Goal: Task Accomplishment & Management: Complete application form

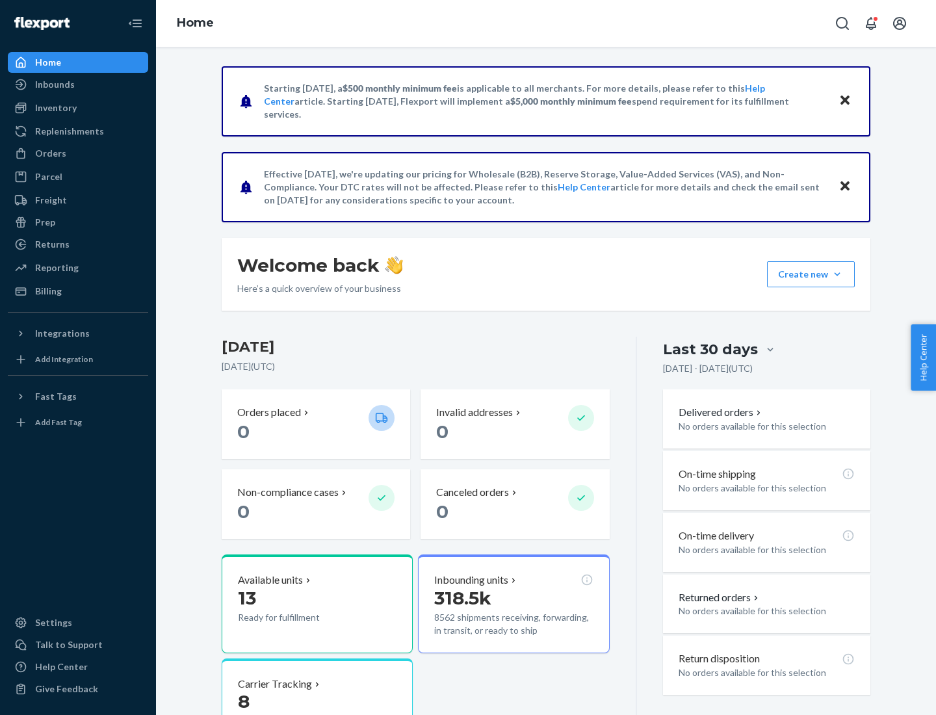
click at [837, 274] on button "Create new Create new inbound Create new order Create new product" at bounding box center [811, 274] width 88 height 26
click at [78, 84] on div "Inbounds" at bounding box center [78, 84] width 138 height 18
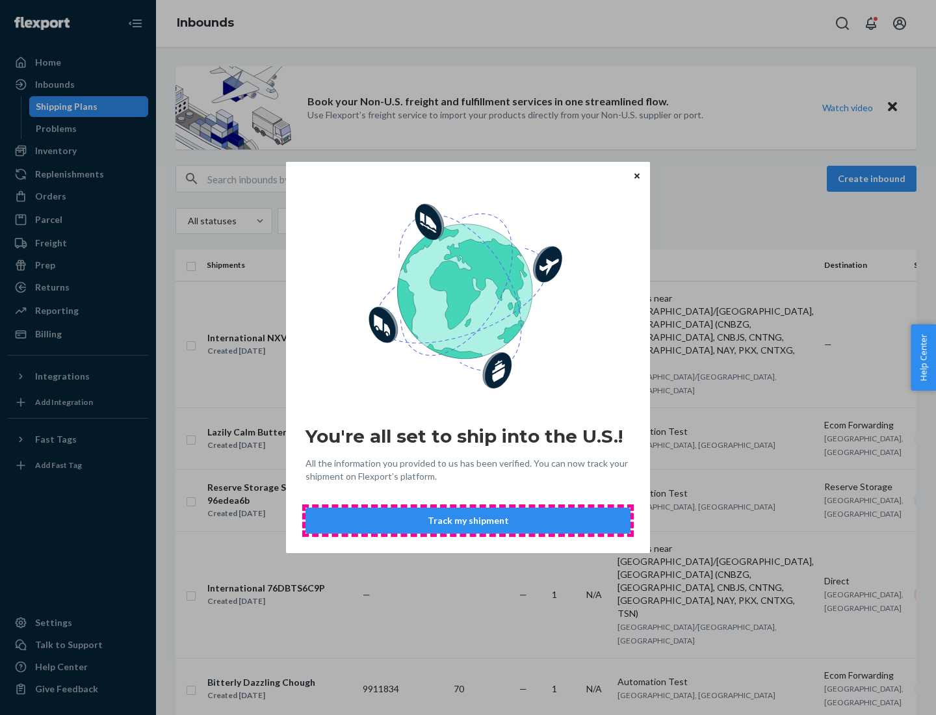
click at [468, 520] on button "Track my shipment" at bounding box center [467, 520] width 325 height 26
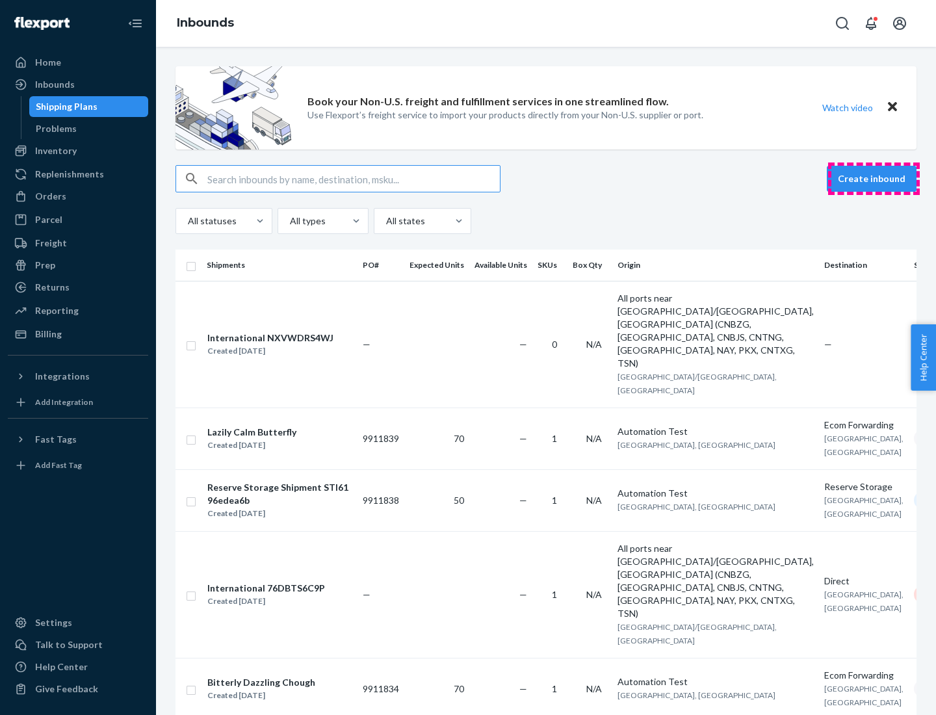
click at [873, 179] on button "Create inbound" at bounding box center [871, 179] width 90 height 26
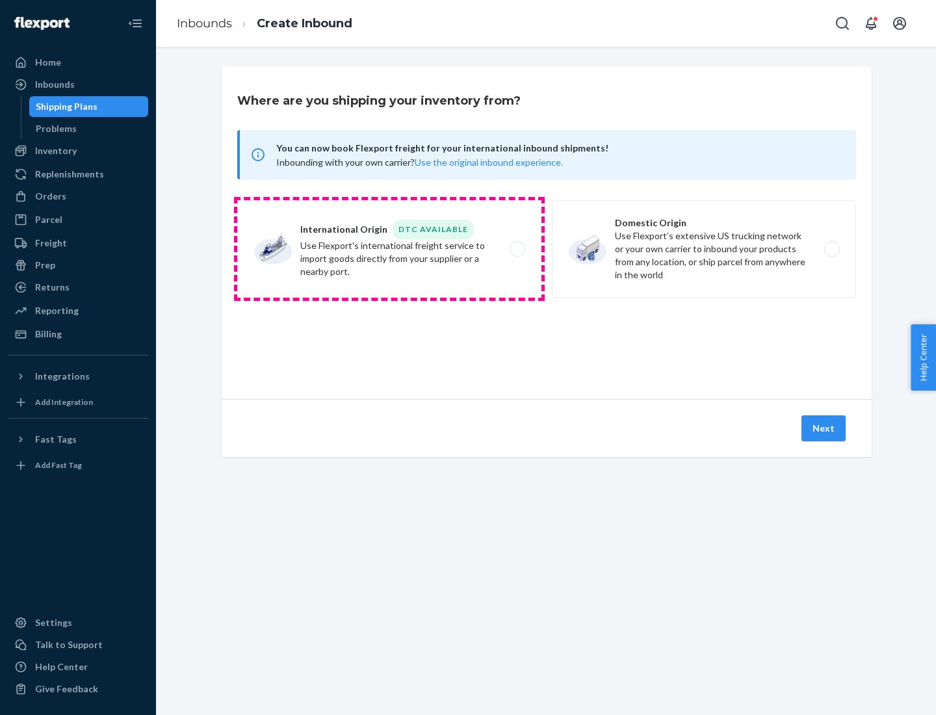
click at [389, 249] on label "International Origin DTC Available Use Flexport's international freight service…" at bounding box center [389, 248] width 304 height 97
click at [517, 249] on input "International Origin DTC Available Use Flexport's international freight service…" at bounding box center [521, 249] width 8 height 8
radio input "true"
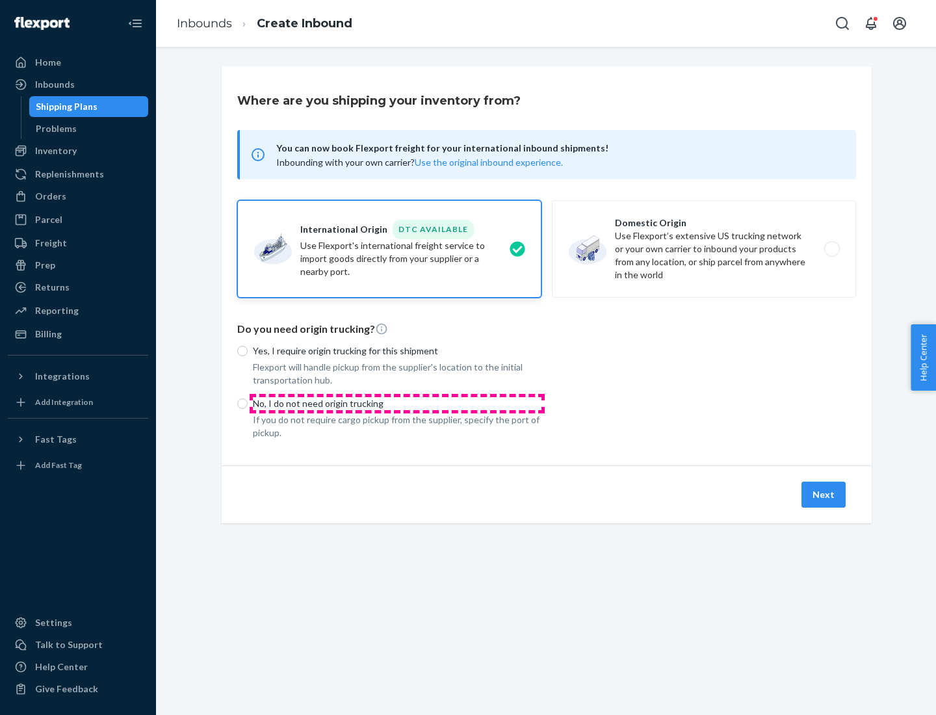
click at [397, 403] on p "No, I do not need origin trucking" at bounding box center [397, 403] width 288 height 13
click at [248, 403] on input "No, I do not need origin trucking" at bounding box center [242, 403] width 10 height 10
radio input "true"
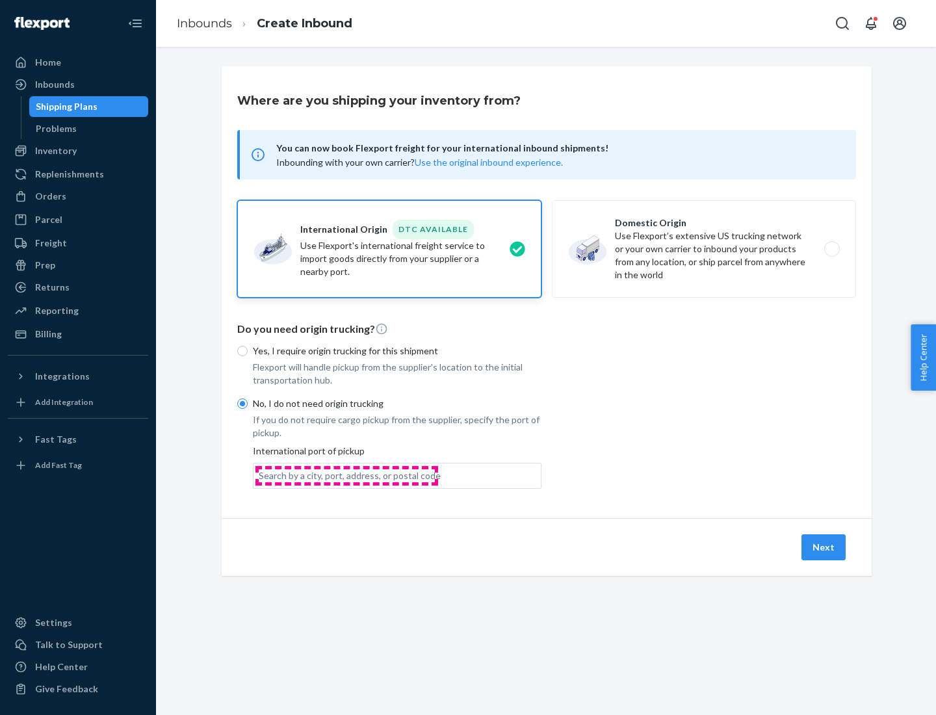
click at [346, 475] on div "Search by a city, port, address, or postal code" at bounding box center [350, 475] width 182 height 13
click at [260, 475] on input "Search by a city, port, address, or postal code" at bounding box center [259, 475] width 1 height 13
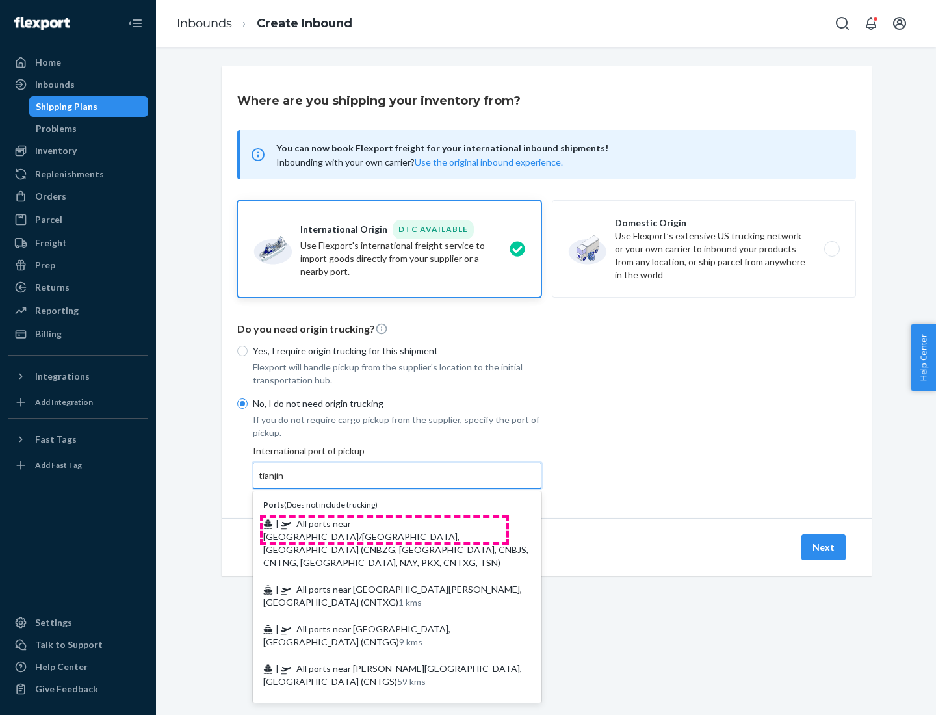
click at [384, 523] on span "| All ports near [GEOGRAPHIC_DATA]/[GEOGRAPHIC_DATA], [GEOGRAPHIC_DATA] (CNBZG,…" at bounding box center [395, 543] width 265 height 50
click at [285, 482] on input "tianjin" at bounding box center [272, 475] width 27 height 13
type input "All ports near [GEOGRAPHIC_DATA]/[GEOGRAPHIC_DATA], [GEOGRAPHIC_DATA] (CNBZG, […"
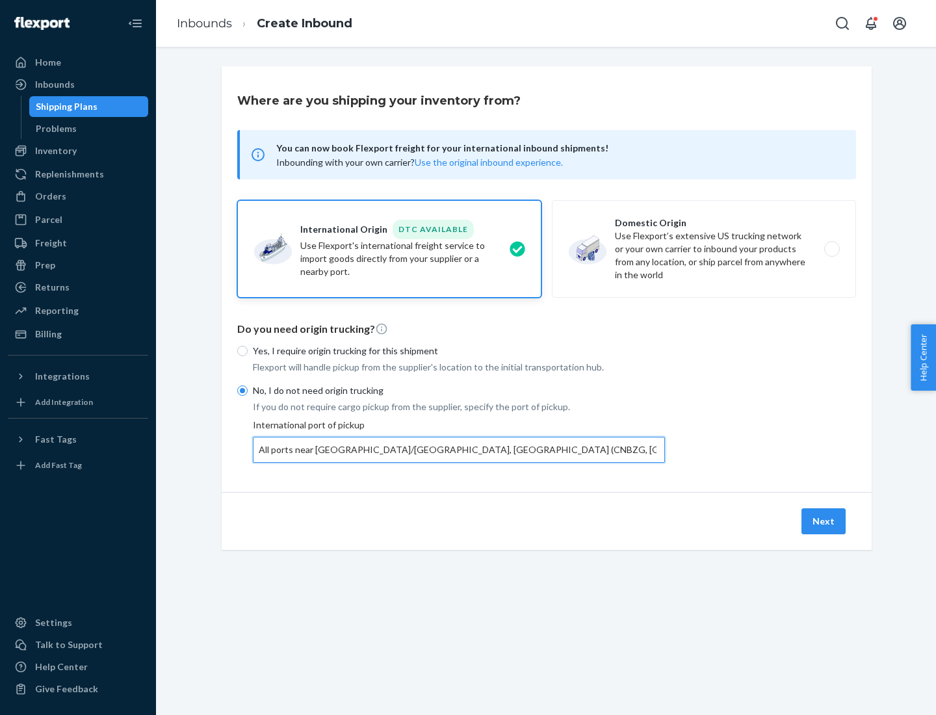
click at [824, 520] on button "Next" at bounding box center [823, 521] width 44 height 26
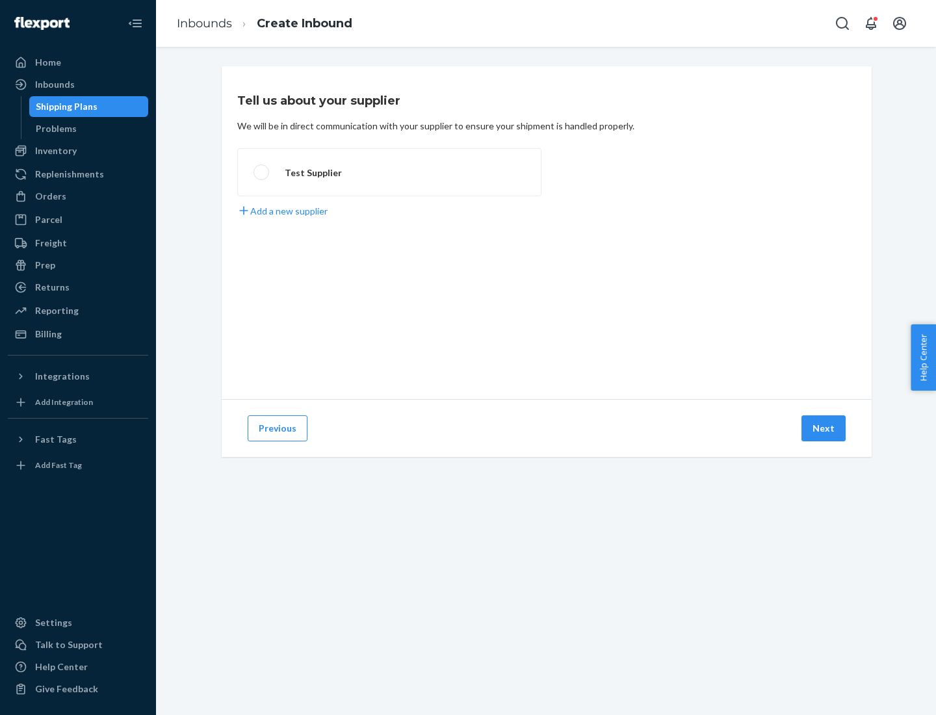
click at [389, 172] on label "Test Supplier" at bounding box center [389, 172] width 304 height 48
click at [262, 172] on input "Test Supplier" at bounding box center [257, 172] width 8 height 8
radio input "true"
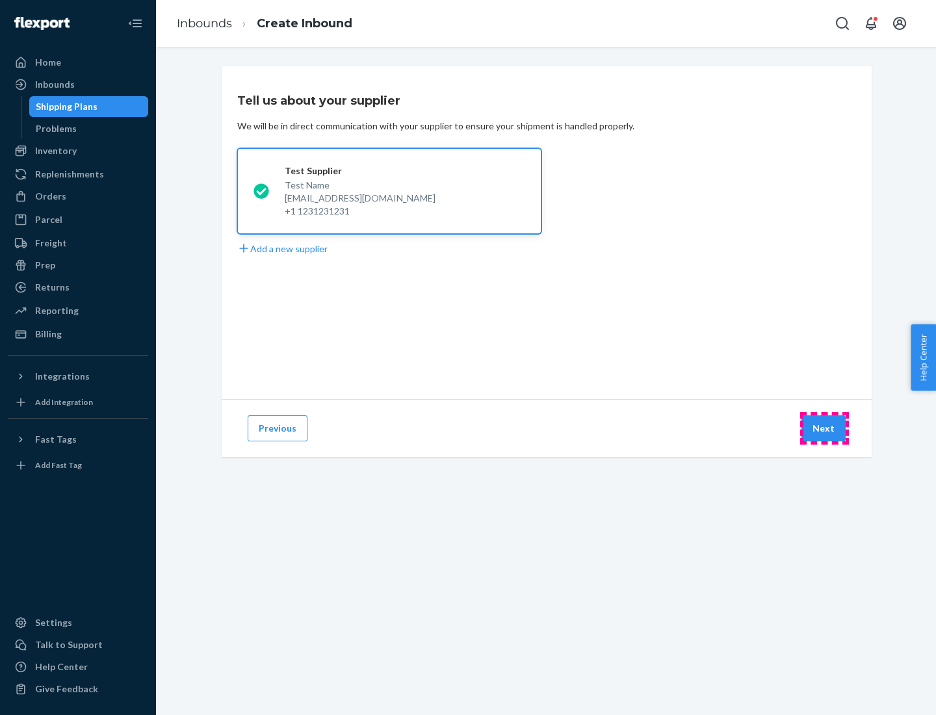
click at [824, 428] on button "Next" at bounding box center [823, 428] width 44 height 26
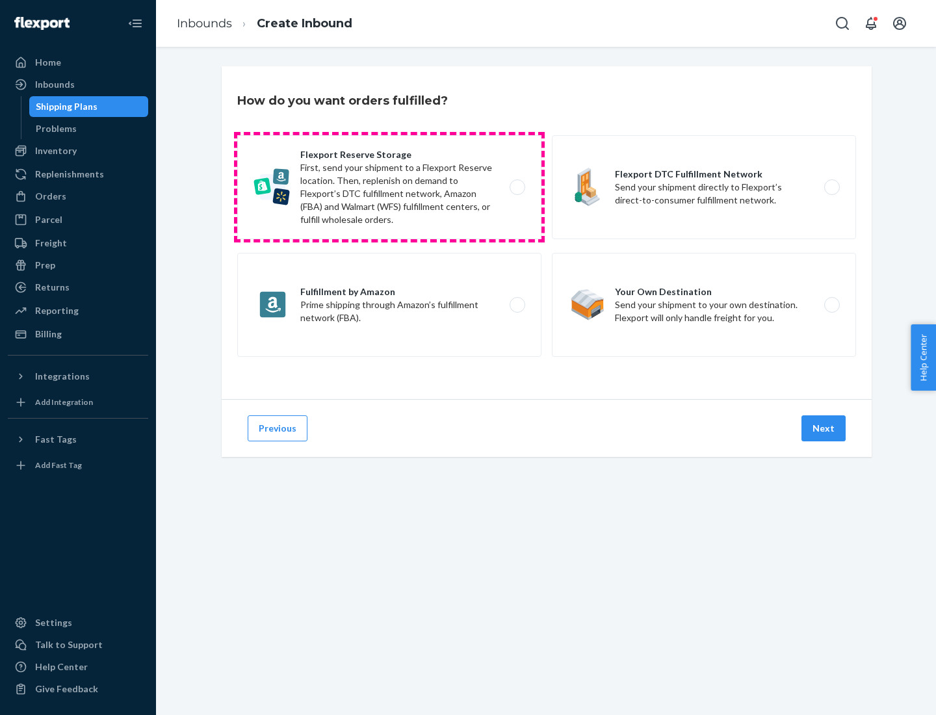
click at [389, 187] on label "Flexport Reserve Storage First, send your shipment to a Flexport Reserve locati…" at bounding box center [389, 187] width 304 height 104
click at [517, 187] on input "Flexport Reserve Storage First, send your shipment to a Flexport Reserve locati…" at bounding box center [521, 187] width 8 height 8
radio input "true"
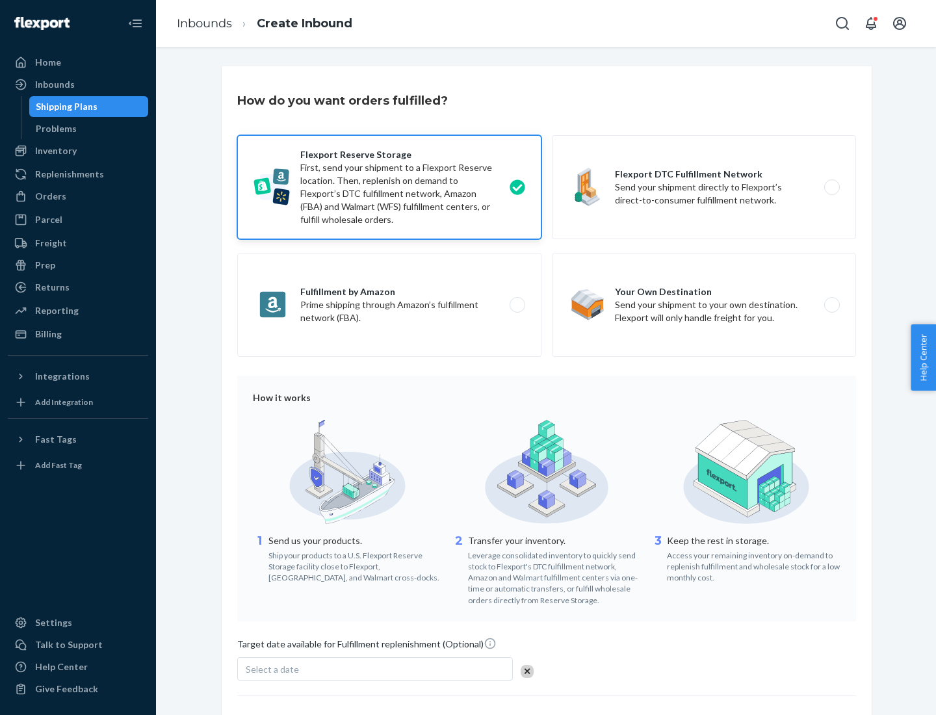
scroll to position [107, 0]
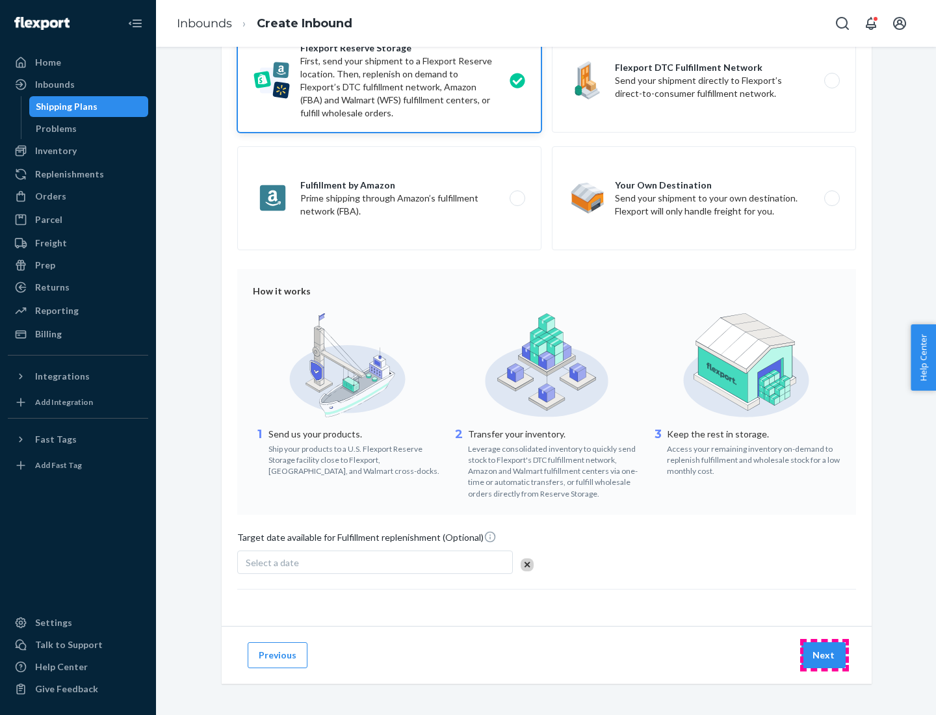
click at [824, 654] on button "Next" at bounding box center [823, 655] width 44 height 26
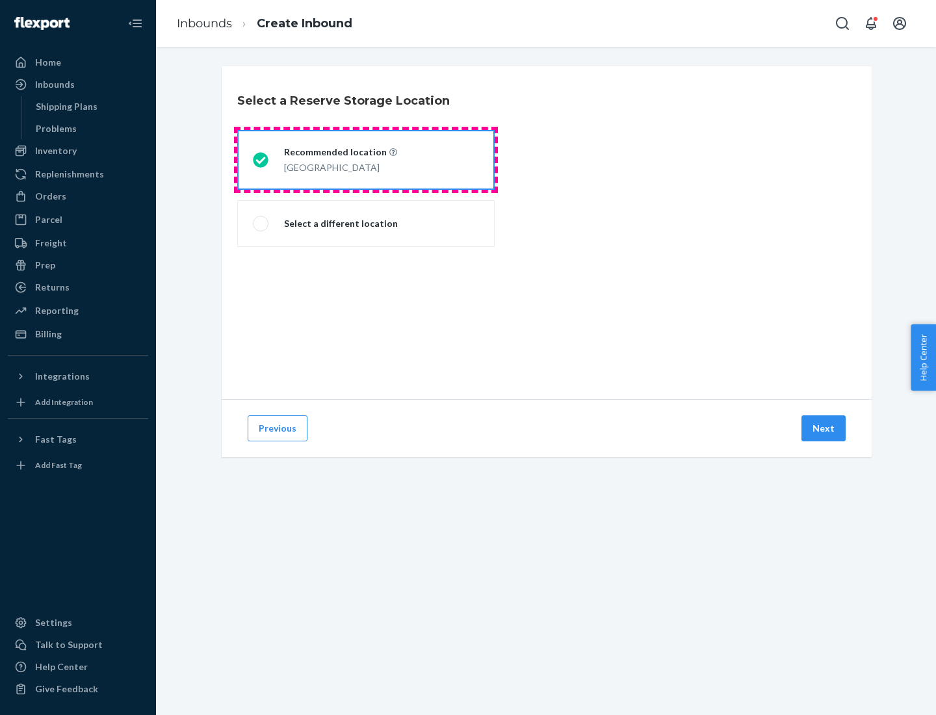
click at [366, 160] on div "[GEOGRAPHIC_DATA]" at bounding box center [340, 167] width 113 height 16
click at [261, 160] on input "Recommended location [GEOGRAPHIC_DATA]" at bounding box center [257, 160] width 8 height 8
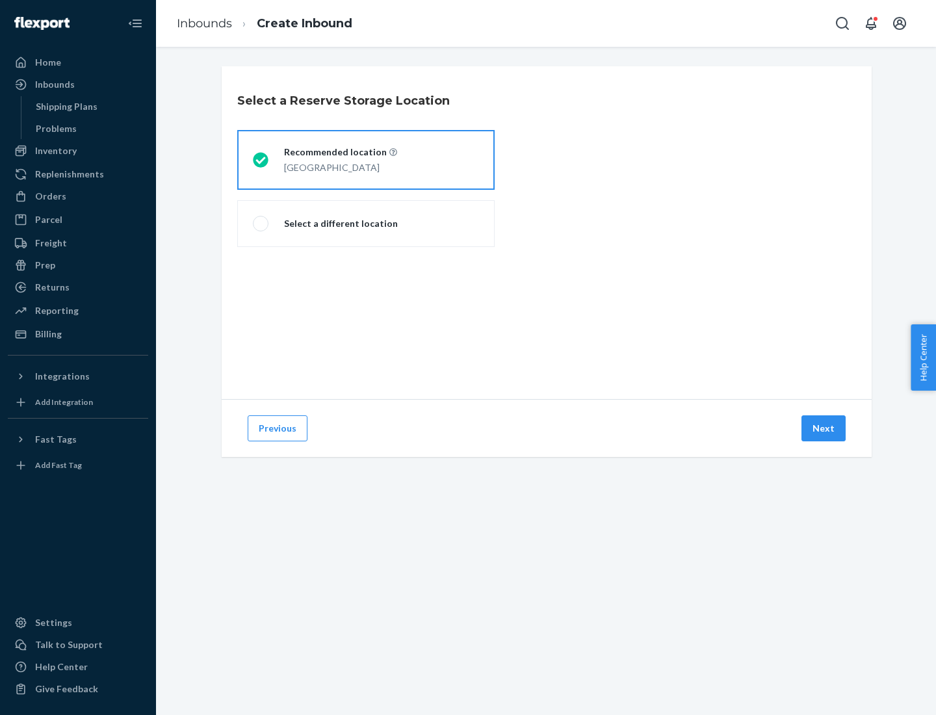
click at [824, 428] on button "Next" at bounding box center [823, 428] width 44 height 26
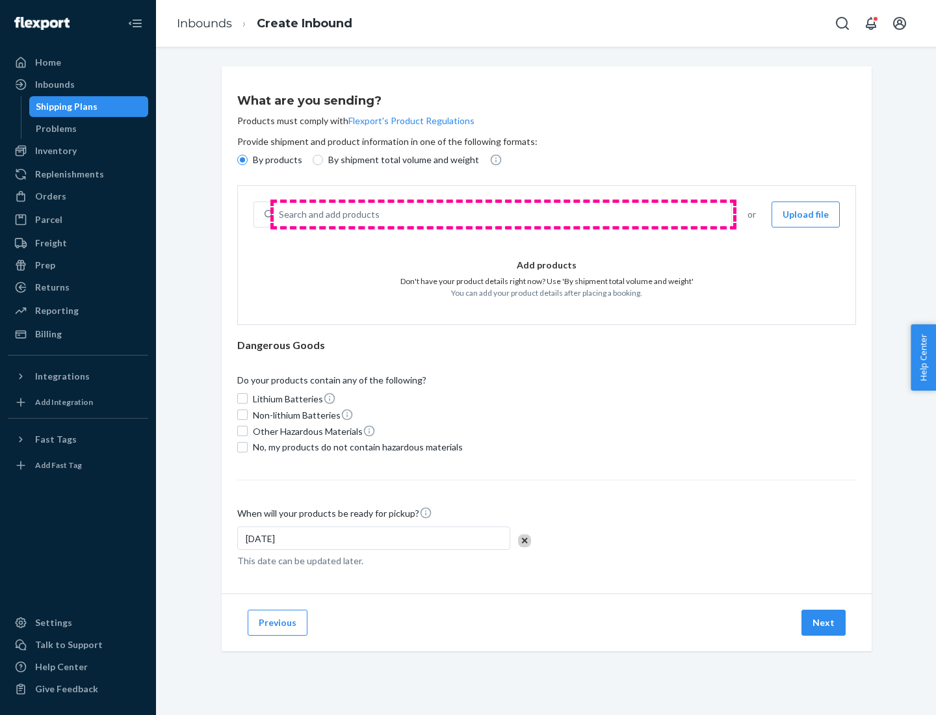
click at [503, 214] on div "Search and add products" at bounding box center [502, 214] width 457 height 23
click at [280, 214] on input "Search and add products" at bounding box center [279, 214] width 1 height 13
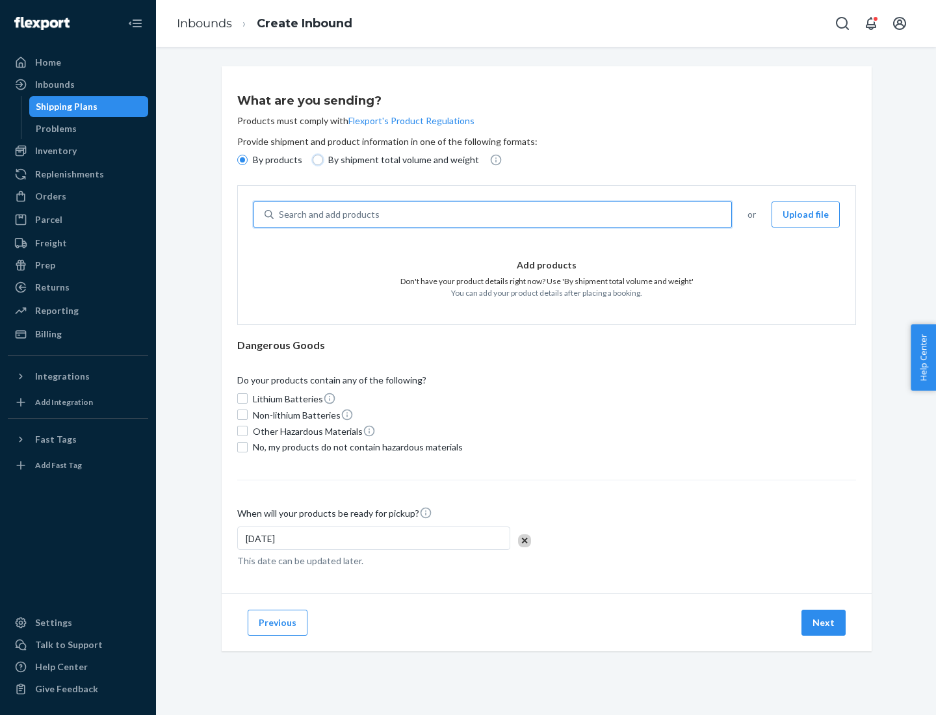
click at [316, 160] on input "By shipment total volume and weight" at bounding box center [318, 160] width 10 height 10
radio input "true"
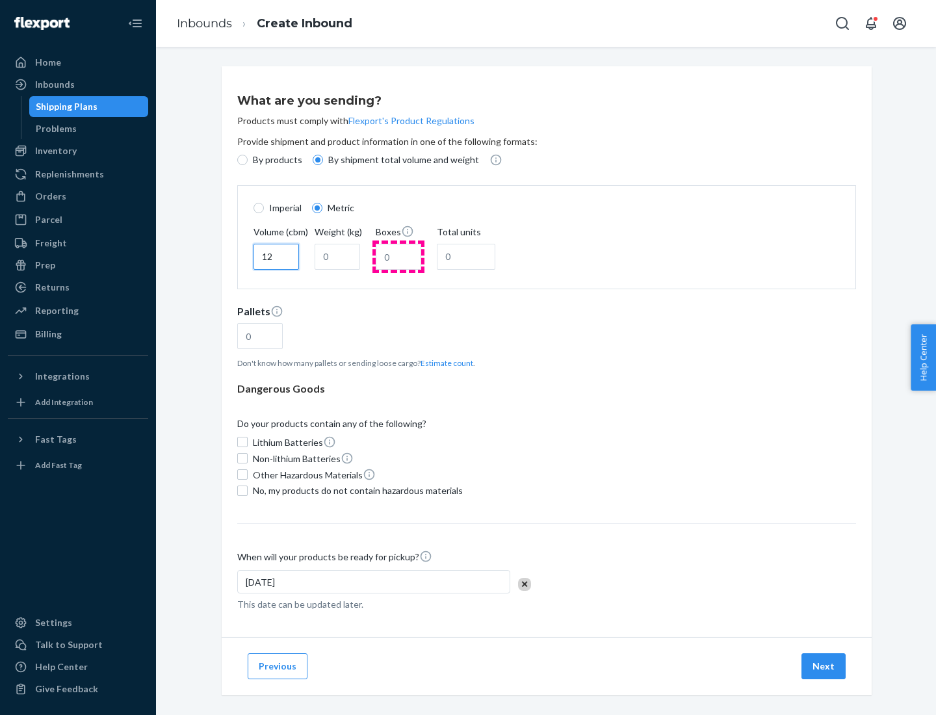
type input "12"
type input "22"
type input "222"
type input "121"
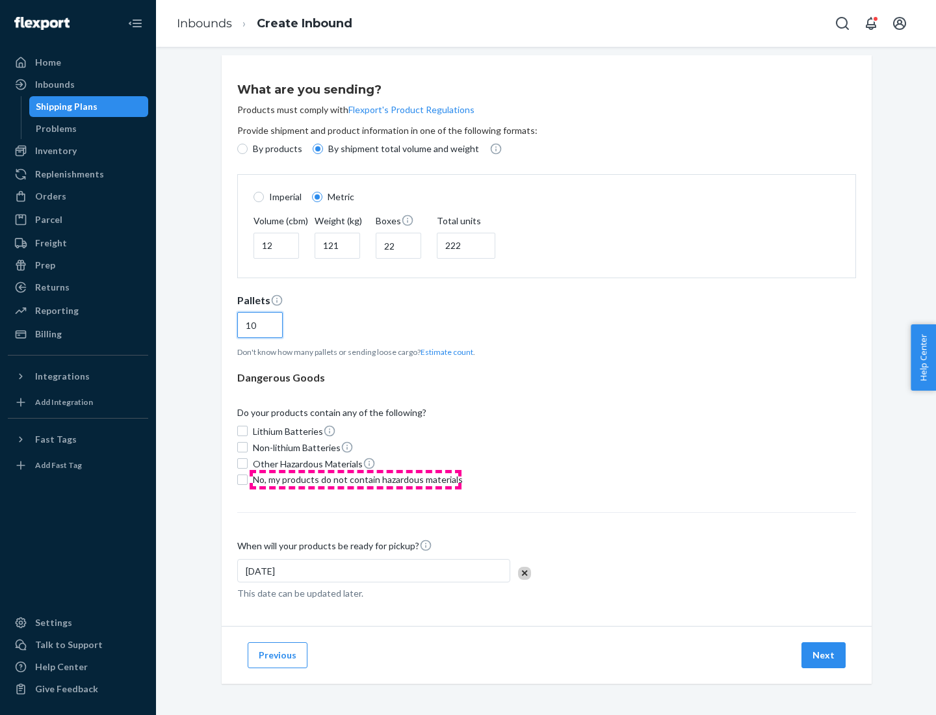
type input "10"
click at [355, 479] on span "No, my products do not contain hazardous materials" at bounding box center [358, 479] width 210 height 13
click at [248, 479] on input "No, my products do not contain hazardous materials" at bounding box center [242, 479] width 10 height 10
checkbox input "true"
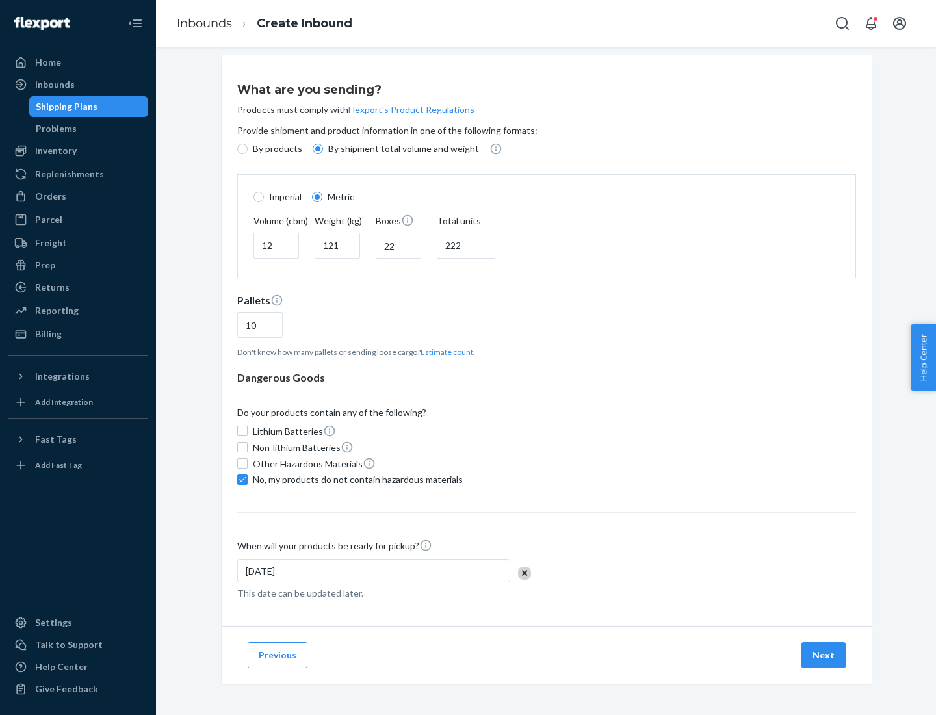
click at [824, 654] on button "Next" at bounding box center [823, 655] width 44 height 26
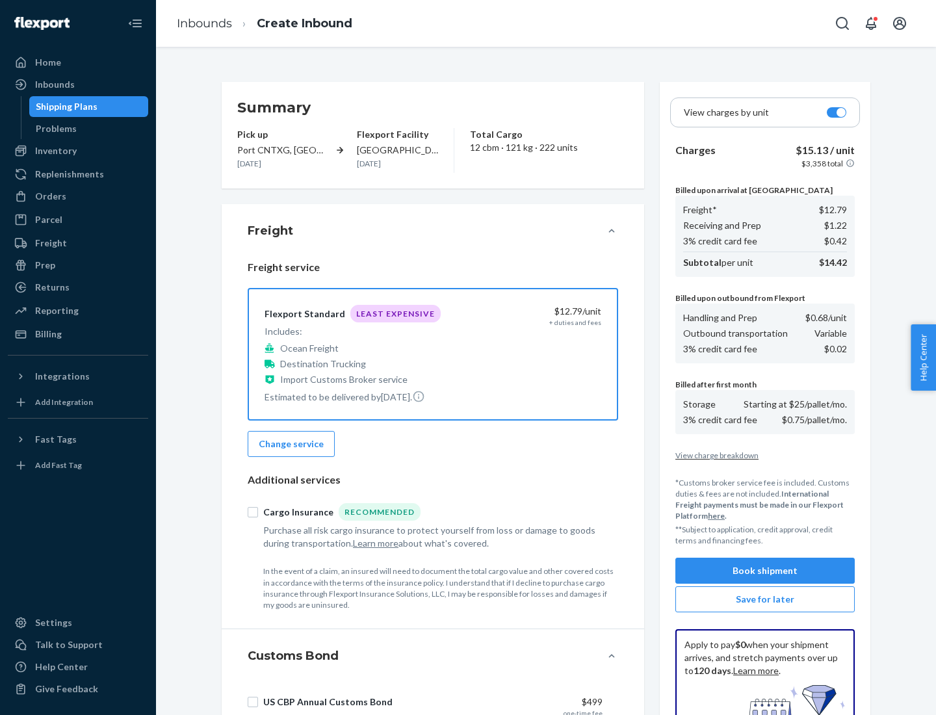
scroll to position [190, 0]
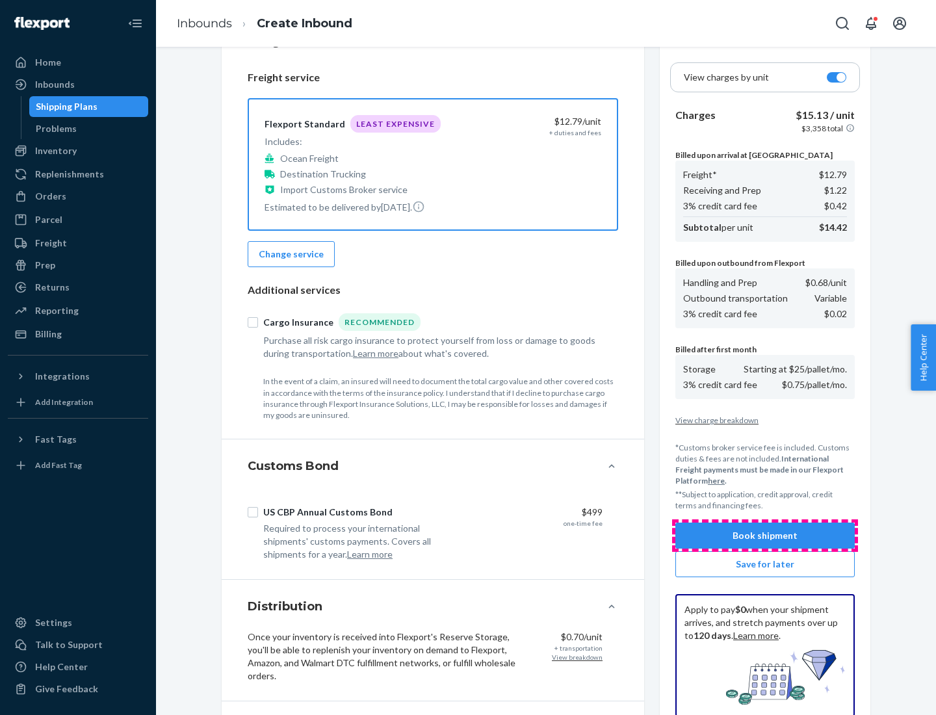
click at [765, 535] on button "Book shipment" at bounding box center [764, 535] width 179 height 26
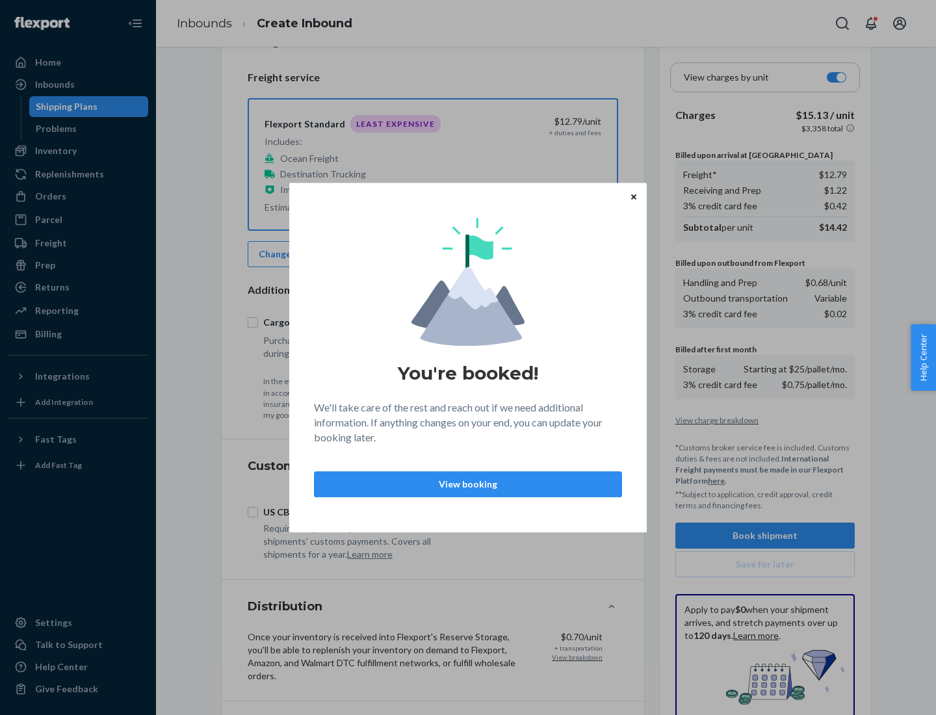
click at [468, 483] on p "View booking" at bounding box center [468, 484] width 286 height 13
